Goal: Transaction & Acquisition: Purchase product/service

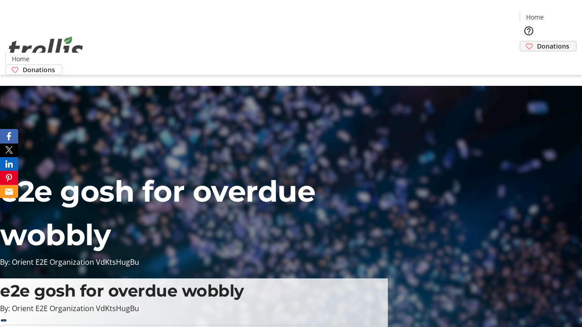
click at [537, 41] on span "Donations" at bounding box center [553, 46] width 32 height 10
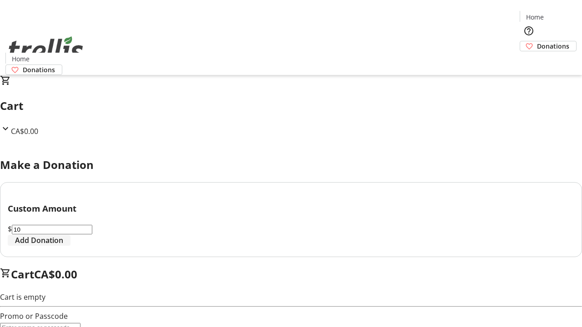
click at [63, 246] on span "Add Donation" at bounding box center [39, 240] width 48 height 11
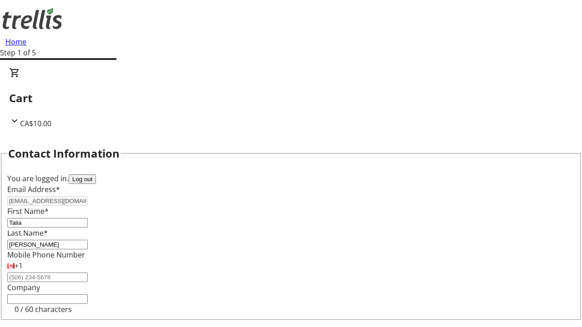
select select "CA"
type input "[STREET_ADDRESS][PERSON_NAME]"
type input "Kelowna"
select select "BC"
type input "Kelowna"
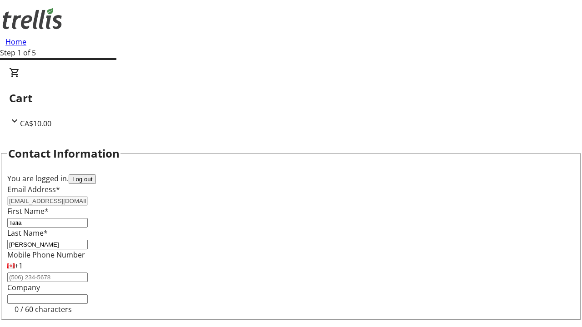
type input "V1Y 0C2"
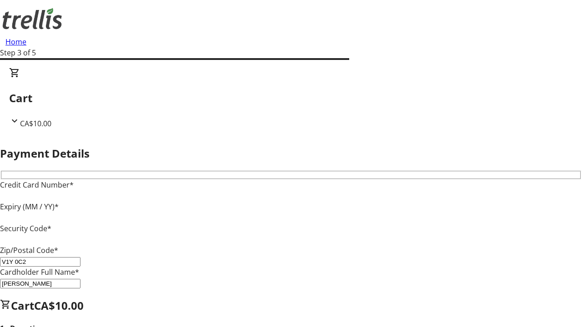
type input "V1Y 0C2"
